Goal: Transaction & Acquisition: Purchase product/service

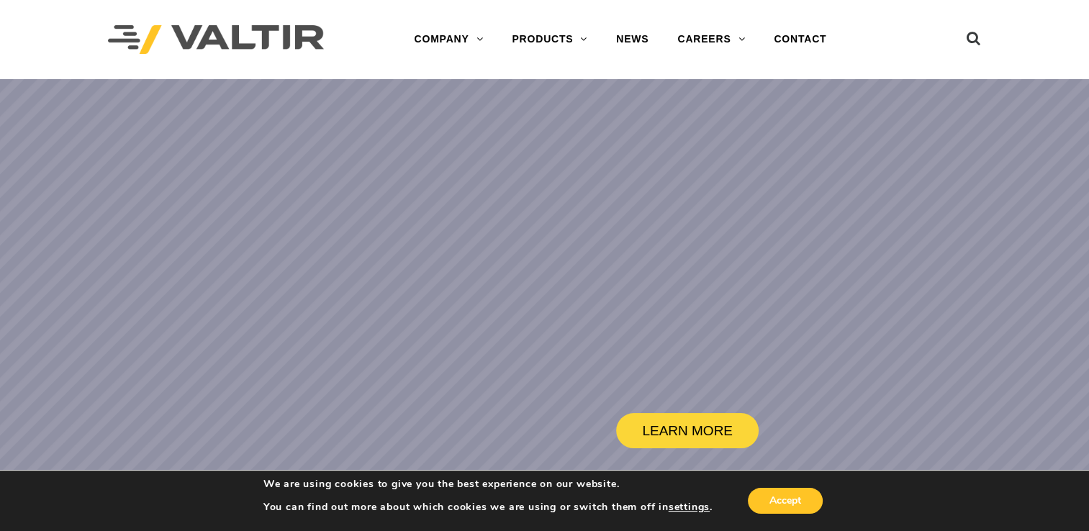
click at [800, 487] on div "Accept" at bounding box center [769, 501] width 113 height 30
click at [784, 502] on button "Accept" at bounding box center [785, 501] width 75 height 26
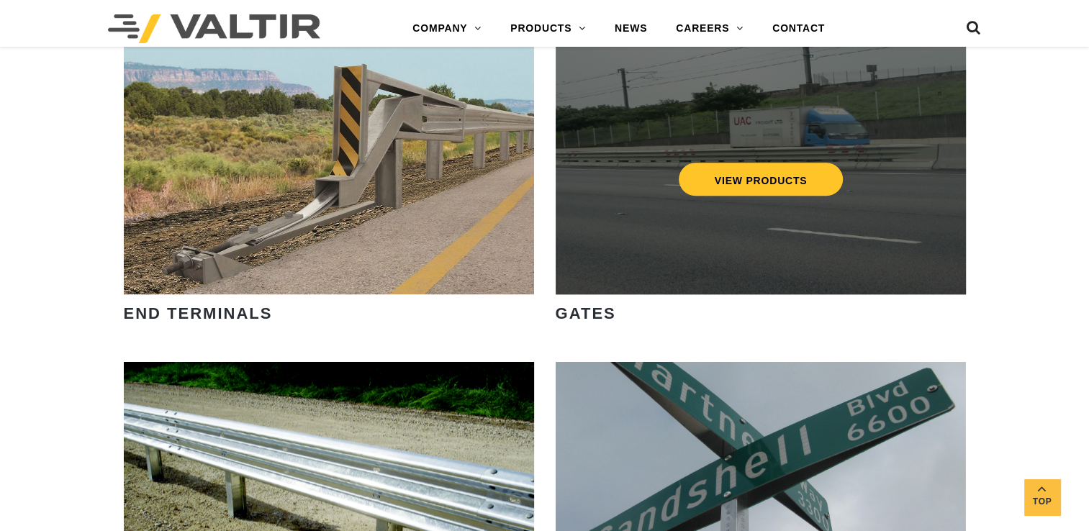
scroll to position [1440, 0]
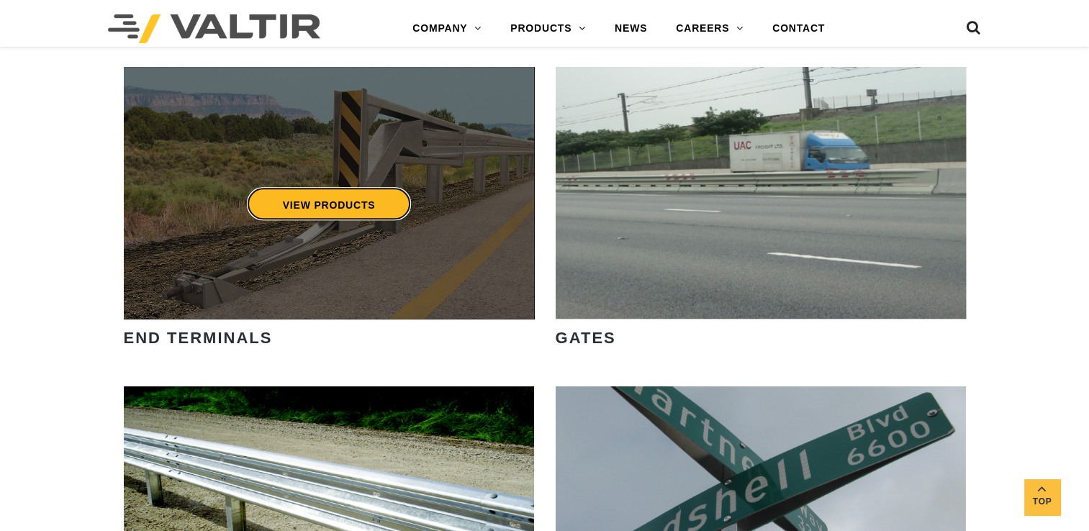
click at [328, 204] on link "VIEW PRODUCTS" at bounding box center [328, 203] width 165 height 33
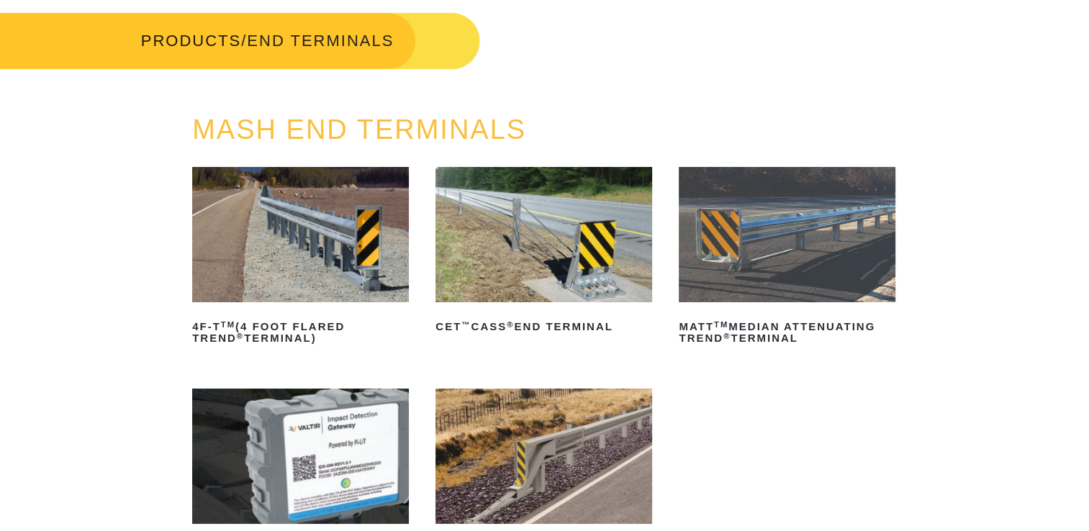
scroll to position [144, 0]
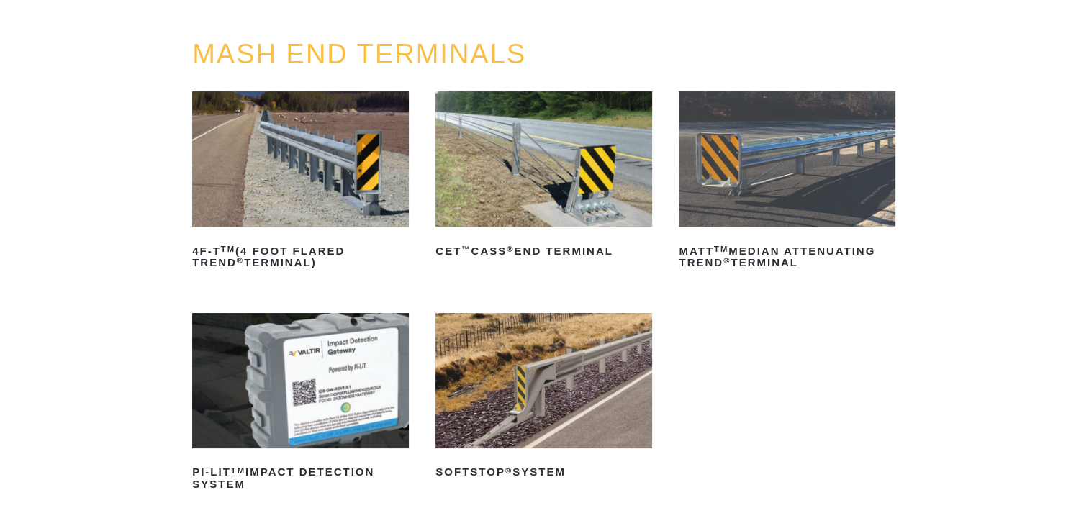
click at [327, 197] on img at bounding box center [300, 158] width 217 height 135
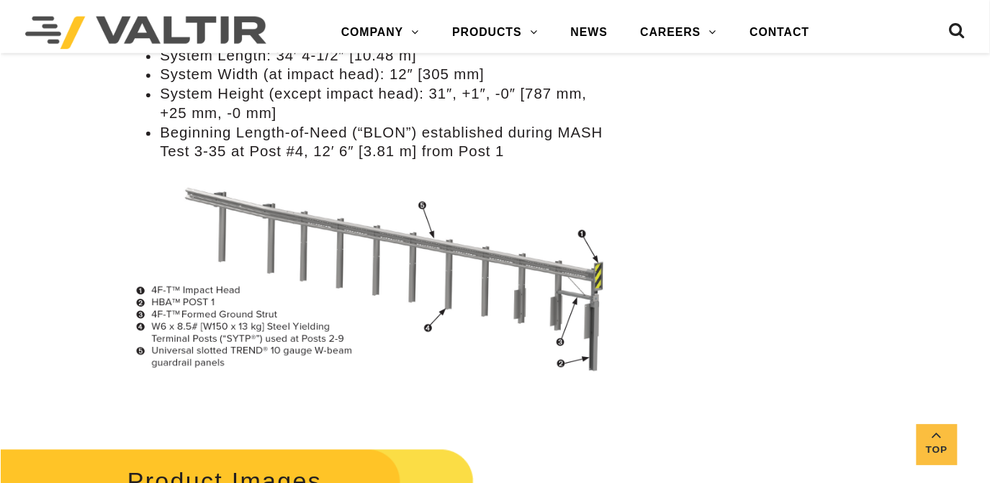
scroll to position [1151, 0]
